Goal: Transaction & Acquisition: Purchase product/service

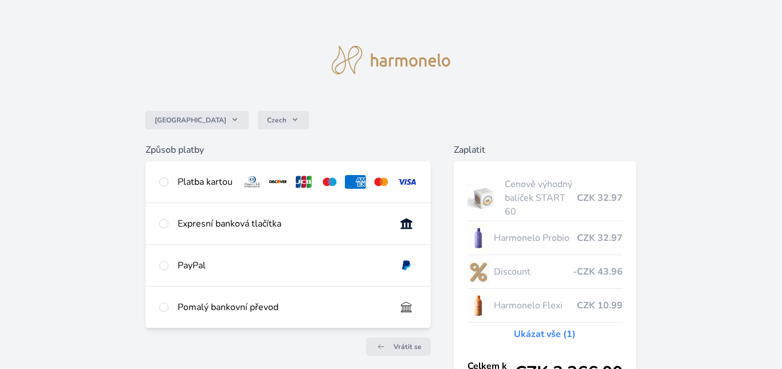
click at [666, 179] on div "Česko Czech Způsob platby Platba kartou Číslo karty <p>Your browser does not su…" at bounding box center [391, 230] width 782 height 460
click at [164, 180] on input "radio" at bounding box center [163, 182] width 9 height 9
radio input "true"
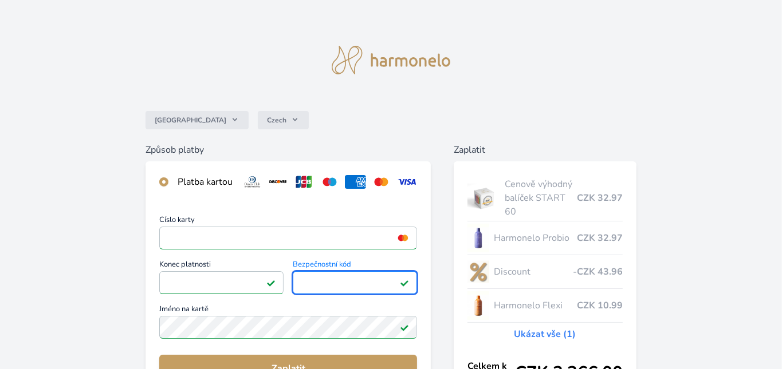
click at [442, 304] on div "Způsob platby Platba kartou Číslo karty <p>Your browser does not support iframe…" at bounding box center [390, 358] width 491 height 430
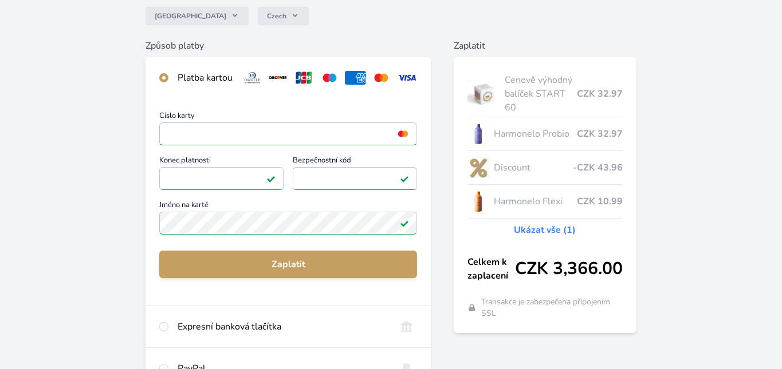
scroll to position [113, 0]
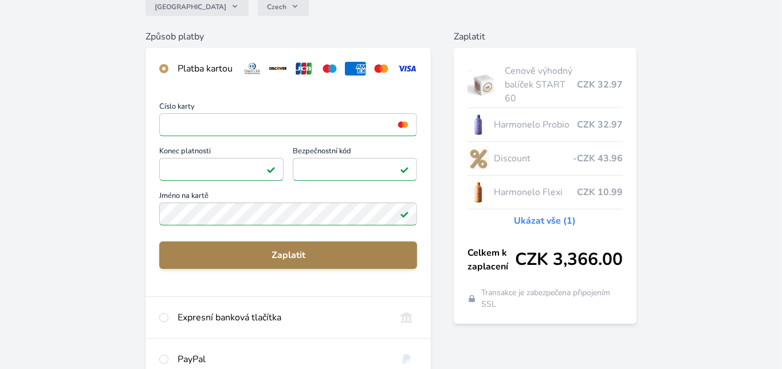
click at [310, 257] on span "Zaplatit" at bounding box center [287, 256] width 239 height 14
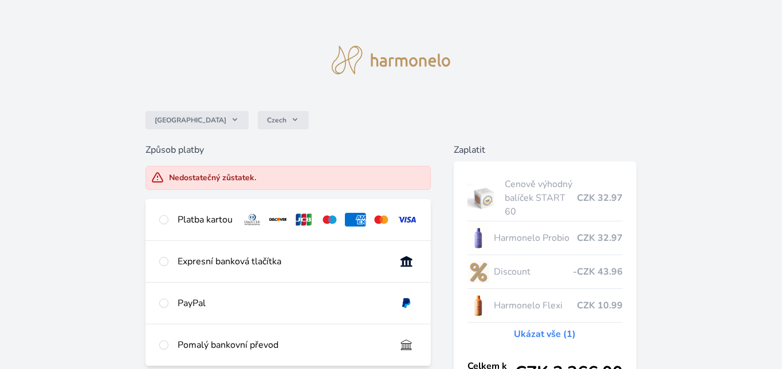
click at [295, 125] on div "Česko Czech" at bounding box center [390, 120] width 491 height 46
click at [164, 220] on input "radio" at bounding box center [163, 219] width 9 height 9
radio input "true"
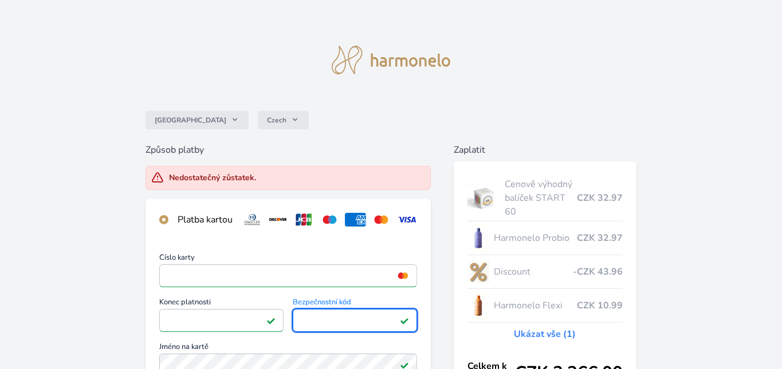
click at [96, 270] on div "Česko Czech Způsob platby Nedostatečný zůstatek. Platba kartou Číslo karty <p>Y…" at bounding box center [391, 316] width 782 height 633
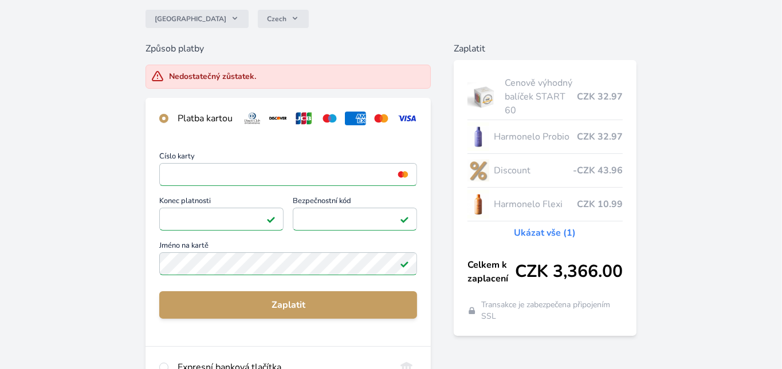
scroll to position [170, 0]
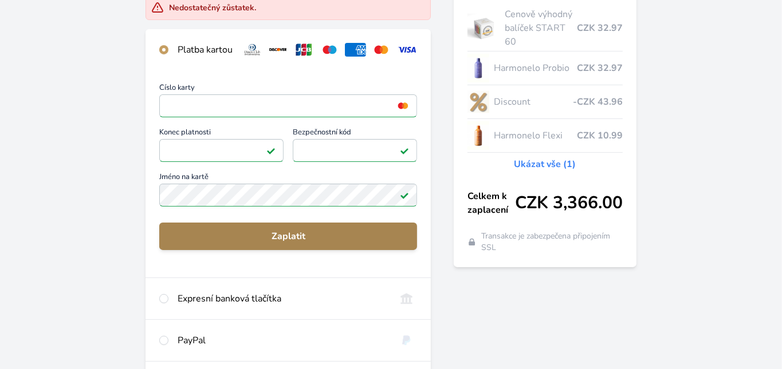
click at [294, 243] on span "Zaplatit" at bounding box center [287, 237] width 239 height 14
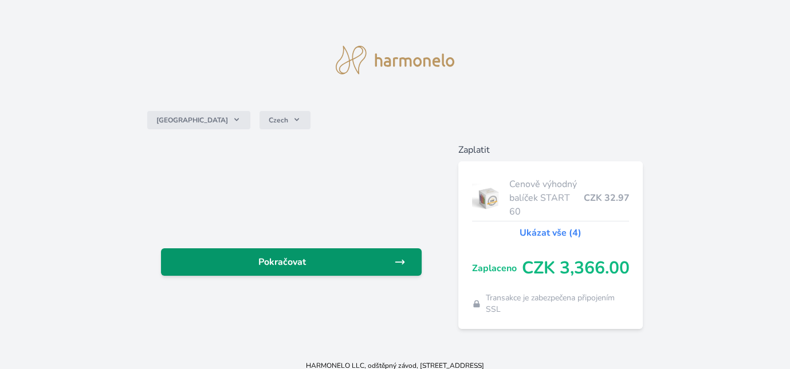
click at [295, 265] on span "Pokračovat" at bounding box center [282, 262] width 225 height 14
